Goal: Contribute content

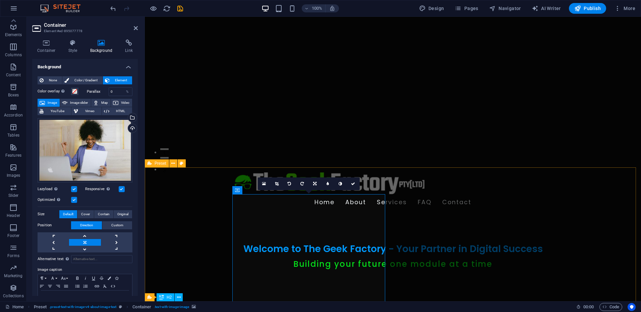
scroll to position [134, 0]
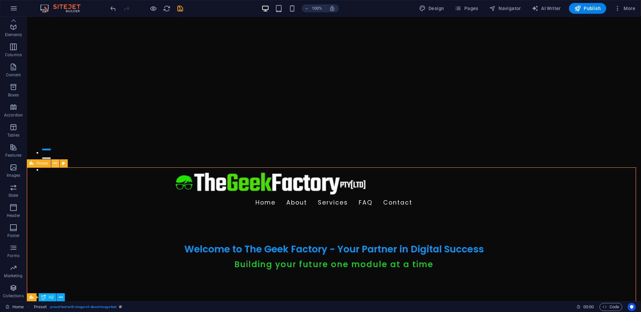
click at [54, 165] on icon at bounding box center [55, 163] width 4 height 7
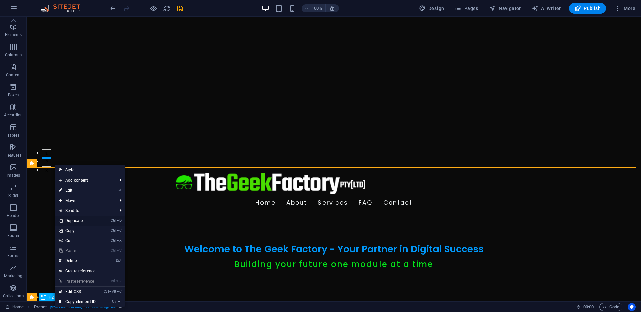
click at [71, 221] on link "Ctrl D Duplicate" at bounding box center [77, 221] width 45 height 10
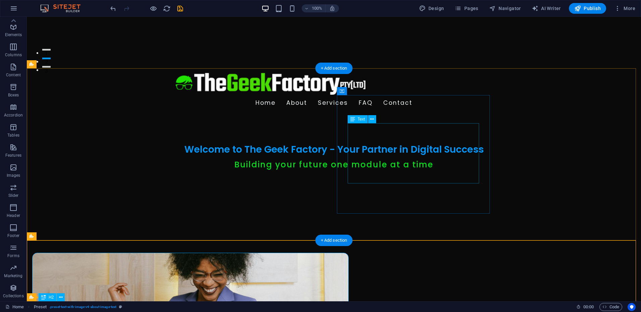
scroll to position [233, 0]
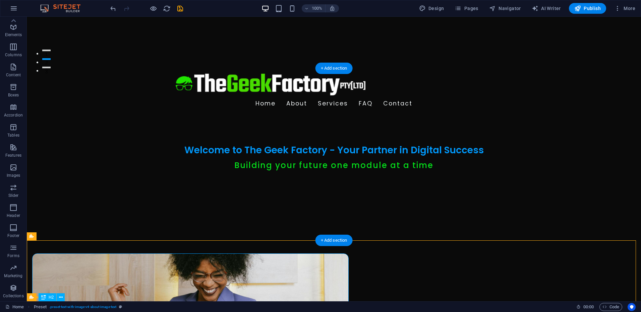
click at [294, 254] on figure at bounding box center [190, 313] width 316 height 119
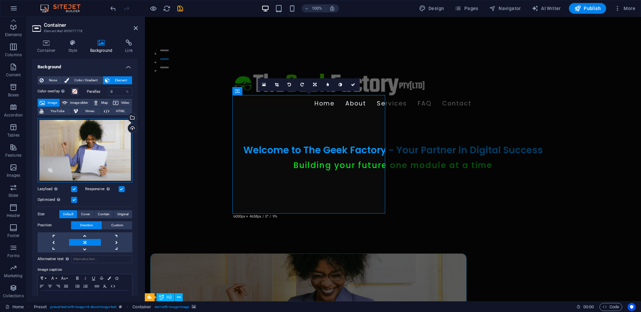
click at [68, 146] on div "Drag files here, click to choose files or select files from Files or our free s…" at bounding box center [85, 150] width 95 height 64
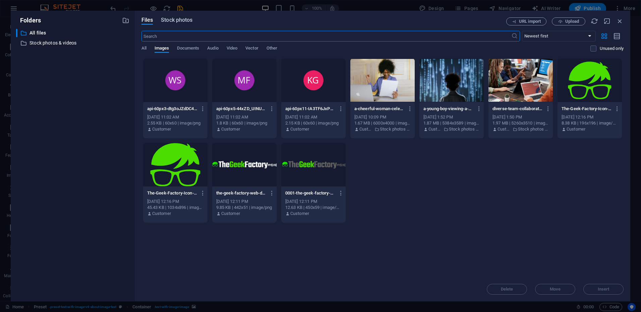
click at [179, 20] on span "Stock photos" at bounding box center [176, 20] width 31 height 8
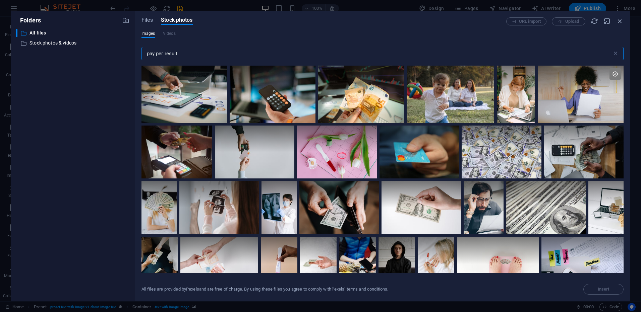
click at [192, 55] on input "pay per result" at bounding box center [376, 53] width 470 height 13
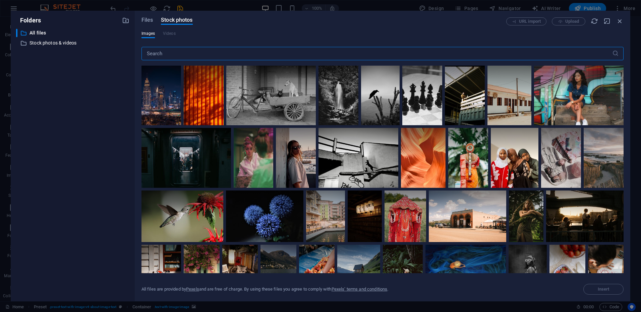
click at [197, 54] on input "text" at bounding box center [376, 53] width 470 height 13
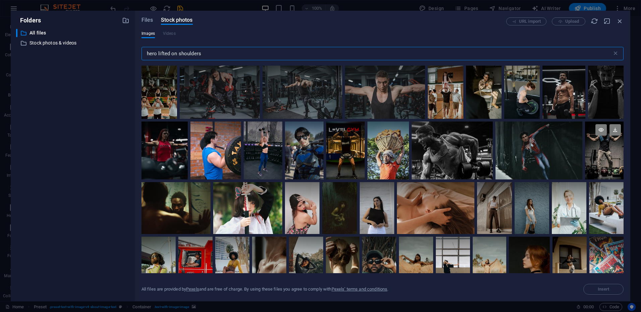
type input "hero lifted on shoulders"
